Goal: Task Accomplishment & Management: Manage account settings

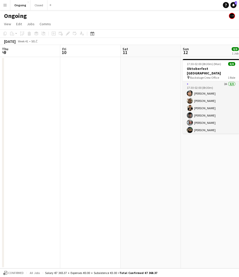
scroll to position [0, 144]
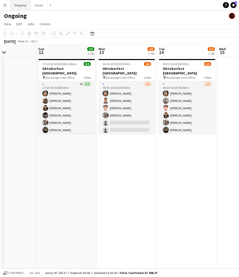
click at [21, 4] on button "Ongoing Close" at bounding box center [20, 5] width 20 height 10
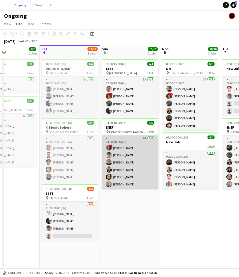
scroll to position [0, 142]
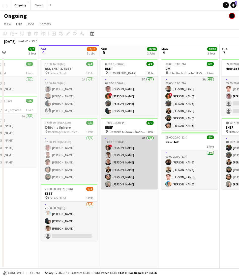
click at [134, 150] on app-card-role "6A [DATE] 14:00-18:00 (4h) ! [PERSON_NAME] [PERSON_NAME] [PERSON_NAME] [PERSON_…" at bounding box center [129, 162] width 56 height 54
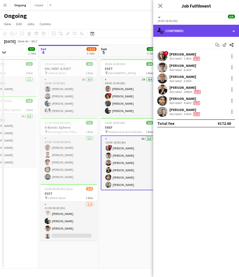
click at [188, 34] on div "single-neutral-actions-check-2 Confirmed" at bounding box center [196, 31] width 86 height 12
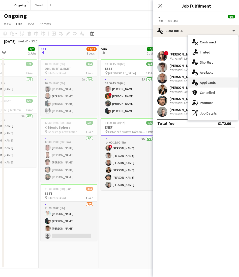
click at [208, 81] on span "Applicants" at bounding box center [208, 82] width 16 height 5
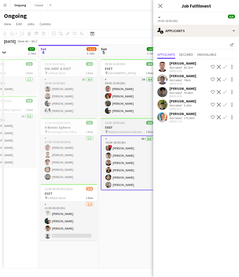
click at [118, 126] on h3 "ENEF" at bounding box center [129, 127] width 56 height 5
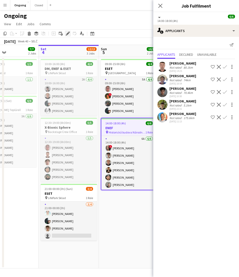
click at [67, 32] on icon "Edit" at bounding box center [68, 34] width 4 height 4
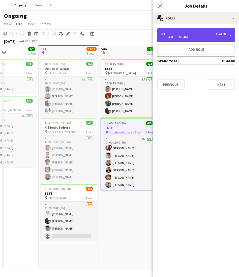
click at [216, 35] on div "€144.00" at bounding box center [221, 34] width 10 height 4
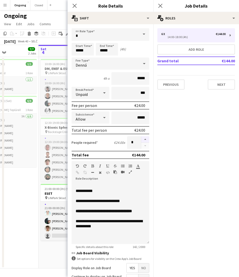
click at [144, 136] on button "button" at bounding box center [145, 139] width 8 height 7
type input "*"
click at [214, 86] on button "Next" at bounding box center [221, 84] width 27 height 10
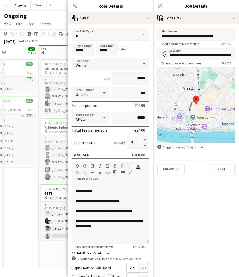
click at [59, 17] on div "Ongoing" at bounding box center [119, 15] width 239 height 10
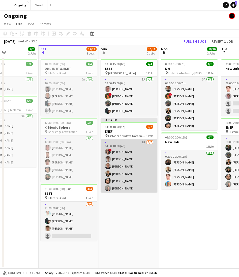
click at [131, 155] on app-card-role "6A [DATE] 14:00-18:00 (4h) ! [PERSON_NAME] [PERSON_NAME] [PERSON_NAME] [PERSON_…" at bounding box center [129, 169] width 56 height 61
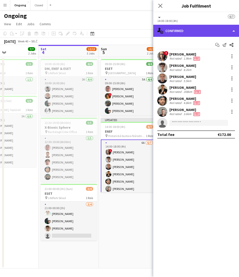
click at [179, 32] on div "single-neutral-actions-check-2 Confirmed" at bounding box center [196, 31] width 86 height 12
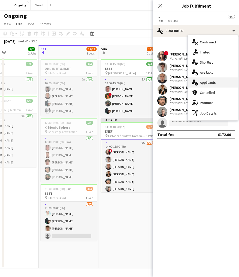
click at [210, 81] on span "Applicants" at bounding box center [208, 82] width 16 height 5
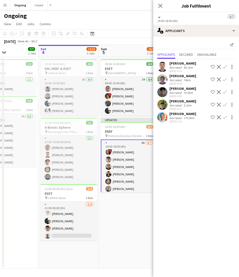
click at [226, 115] on app-icon "Confirm" at bounding box center [225, 117] width 4 height 4
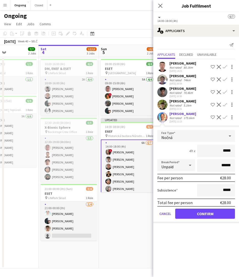
click at [185, 130] on div "Nočná" at bounding box center [191, 136] width 68 height 12
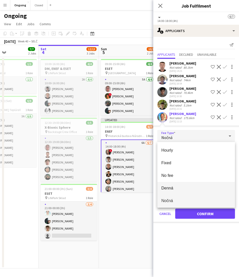
click at [174, 188] on span "Denná" at bounding box center [196, 188] width 70 height 5
type input "*****"
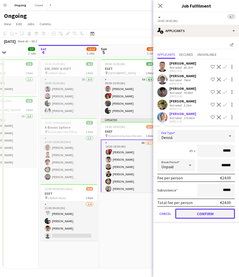
click at [190, 211] on button "Confirm" at bounding box center [205, 213] width 60 height 10
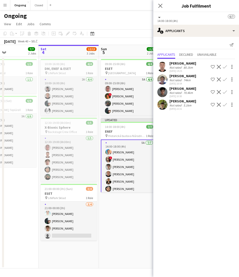
click at [121, 218] on app-date-cell "09:00-15:00 (6h) 4/4 ESET pin Hotel Sheraton 1 Role 5A [DATE] 09:00-15:00 (6h) …" at bounding box center [129, 162] width 60 height 211
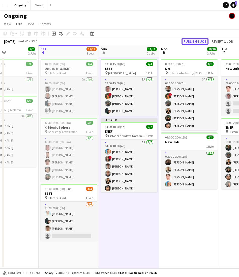
click at [195, 42] on button "Publish 1 job" at bounding box center [195, 41] width 27 height 7
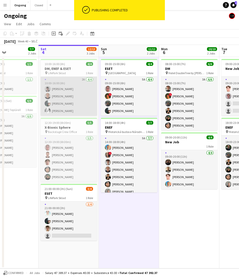
click at [63, 103] on app-card-role "2A [DATE] 10:00-16:00 (6h) [PERSON_NAME] [PERSON_NAME] [PERSON_NAME] [PERSON_NA…" at bounding box center [69, 96] width 56 height 39
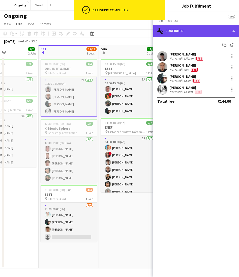
click at [196, 32] on div "single-neutral-actions-check-2 Confirmed" at bounding box center [196, 31] width 86 height 12
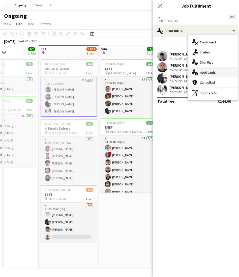
click at [207, 73] on span "Applicants" at bounding box center [208, 72] width 16 height 5
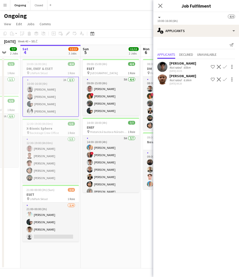
scroll to position [0, 162]
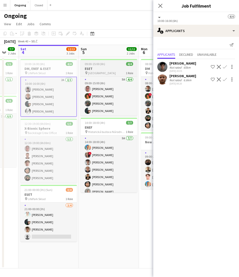
click at [105, 63] on div "09:00-15:00 (6h) 4/4" at bounding box center [109, 64] width 56 height 4
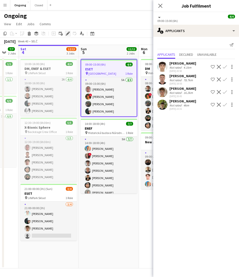
click at [69, 34] on icon "Edit" at bounding box center [68, 34] width 4 height 4
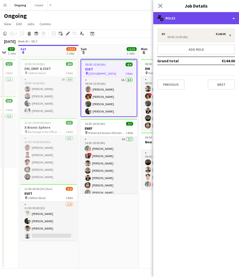
click at [186, 18] on div "multiple-users-add Roles" at bounding box center [196, 18] width 86 height 12
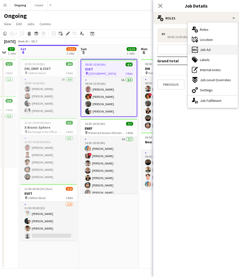
click at [215, 49] on div "ads-window Job Ad" at bounding box center [213, 50] width 50 height 10
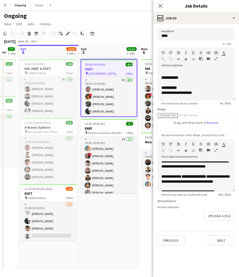
scroll to position [90, 0]
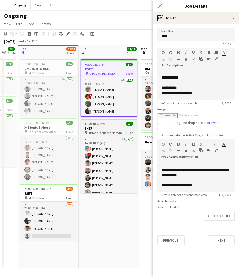
click at [105, 133] on span "Historická budova Národnej rady SR" at bounding box center [107, 133] width 38 height 4
type input "****"
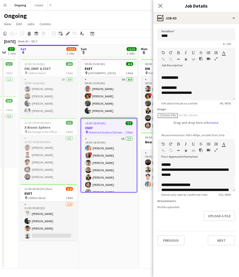
scroll to position [0, 0]
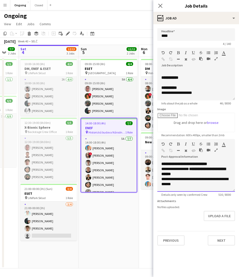
click at [191, 163] on span "**********" at bounding box center [184, 164] width 46 height 4
click at [205, 164] on span "**********" at bounding box center [184, 164] width 46 height 4
click at [182, 174] on span "**********" at bounding box center [193, 171] width 64 height 9
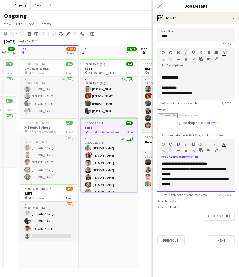
click at [182, 174] on span "**********" at bounding box center [193, 171] width 64 height 9
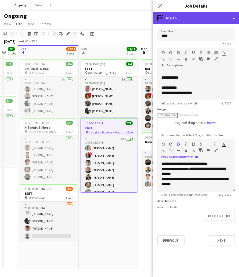
click at [178, 18] on div "ads-window Job Ad" at bounding box center [196, 18] width 86 height 12
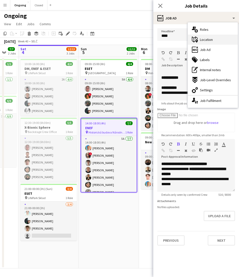
click at [199, 41] on div "maps-pin-1 Location" at bounding box center [213, 40] width 50 height 10
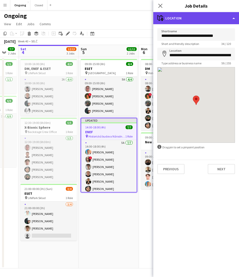
click at [178, 18] on div "maps-pin-1 Location" at bounding box center [196, 18] width 86 height 12
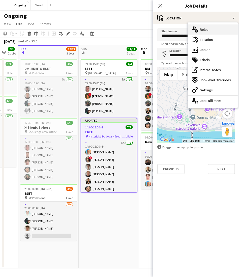
click at [204, 29] on span "Roles" at bounding box center [204, 29] width 9 height 5
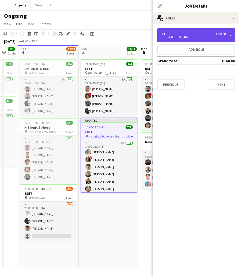
click at [184, 32] on div "7 x €168.00" at bounding box center [193, 34] width 64 height 4
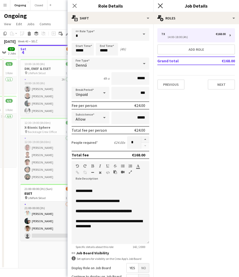
click at [160, 5] on icon "Close pop-in" at bounding box center [160, 5] width 5 height 5
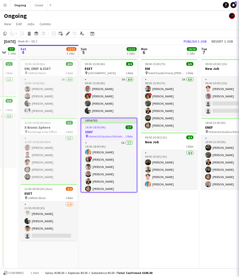
click at [165, 10] on div "Ongoing" at bounding box center [119, 15] width 239 height 10
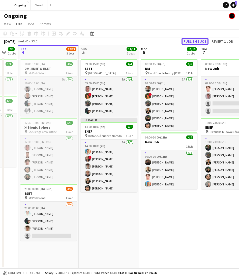
click at [203, 40] on button "Publish 1 job" at bounding box center [195, 41] width 27 height 7
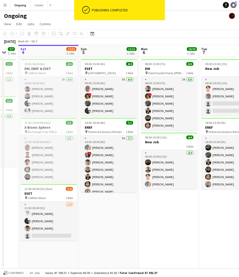
click at [235, 3] on span "2" at bounding box center [236, 2] width 2 height 3
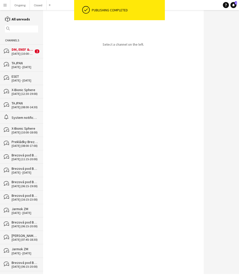
click at [27, 49] on div "DM, ENEF & ESET" at bounding box center [23, 49] width 22 height 5
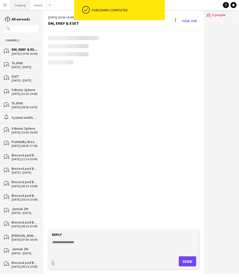
click at [18, 7] on button "Ongoing Close" at bounding box center [19, 5] width 19 height 10
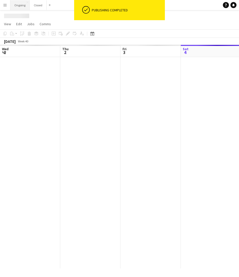
scroll to position [0, 121]
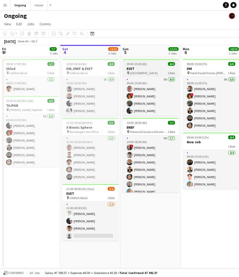
click at [144, 69] on h3 "ESET" at bounding box center [151, 68] width 56 height 5
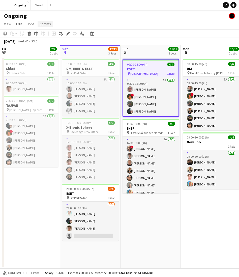
click at [44, 25] on span "Comms" at bounding box center [45, 24] width 11 height 5
click at [59, 45] on link "Create chat" at bounding box center [58, 45] width 42 height 11
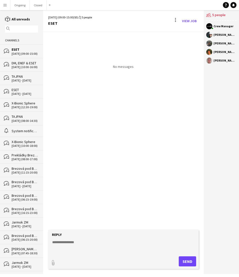
click at [31, 63] on div "DM, ENEF & ESET" at bounding box center [25, 63] width 26 height 5
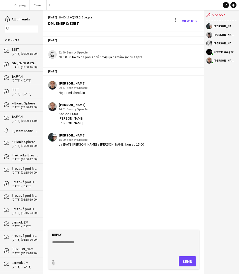
click at [90, 244] on textarea at bounding box center [124, 245] width 145 height 13
type textarea "********"
click at [183, 263] on button "Send" at bounding box center [187, 261] width 17 height 10
click at [16, 6] on button "Ongoing Close" at bounding box center [19, 5] width 19 height 10
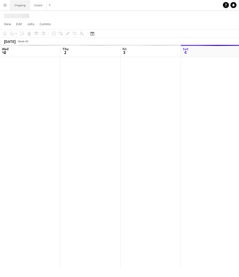
scroll to position [0, 121]
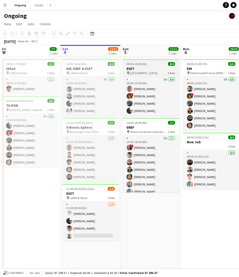
click at [139, 74] on span "[GEOGRAPHIC_DATA]" at bounding box center [144, 73] width 28 height 4
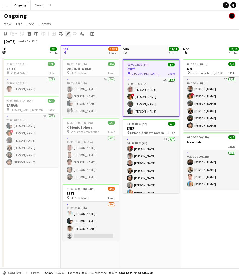
click at [70, 33] on div "Edit" at bounding box center [68, 34] width 6 height 6
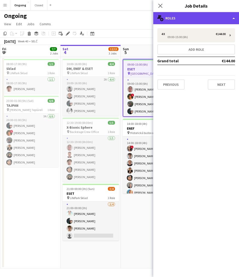
click at [194, 19] on div "multiple-users-add Roles" at bounding box center [196, 18] width 86 height 12
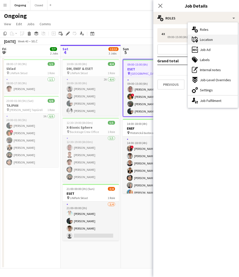
click at [197, 42] on icon at bounding box center [196, 40] width 3 height 3
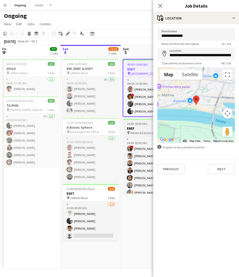
click at [132, 127] on h3 "ENEF" at bounding box center [151, 128] width 56 height 5
type input "**********"
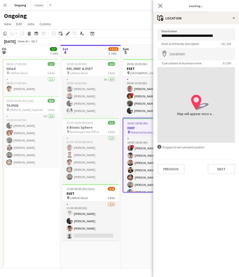
type input "**********"
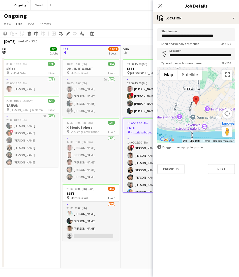
click at [145, 31] on app-toolbar "Copy Paste Paste Command V Paste with crew Command Shift V Paste linked Job [GE…" at bounding box center [119, 33] width 239 height 9
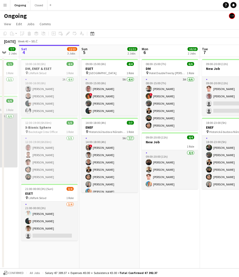
scroll to position [0, 163]
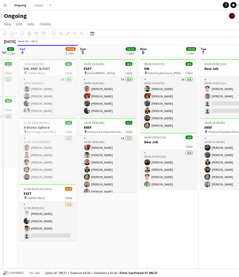
click at [106, 217] on app-date-cell "09:00-15:00 (6h) 4/4 ESET pin Hotel Sheraton 1 Role 5A [DATE] 09:00-15:00 (6h) …" at bounding box center [108, 162] width 60 height 211
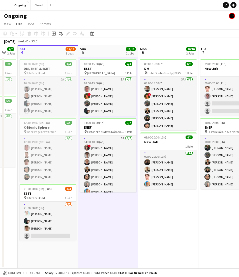
click at [104, 219] on app-date-cell "09:00-15:00 (6h) 4/4 ESET pin Hotel Sheraton 1 Role 5A [DATE] 09:00-15:00 (6h) …" at bounding box center [108, 162] width 60 height 211
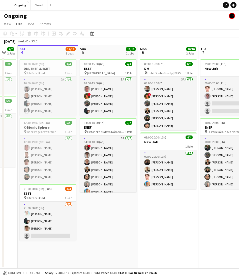
click at [145, 16] on div "Ongoing" at bounding box center [119, 15] width 239 height 10
